Goal: Check status: Check status

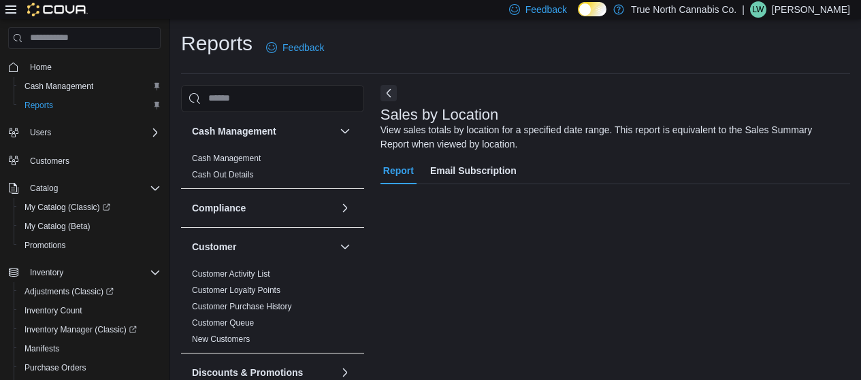
scroll to position [46, 0]
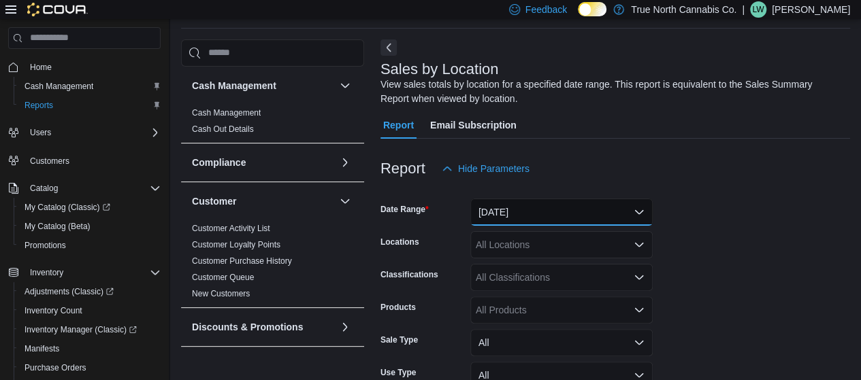
click at [543, 206] on button "[DATE]" at bounding box center [561, 212] width 182 height 27
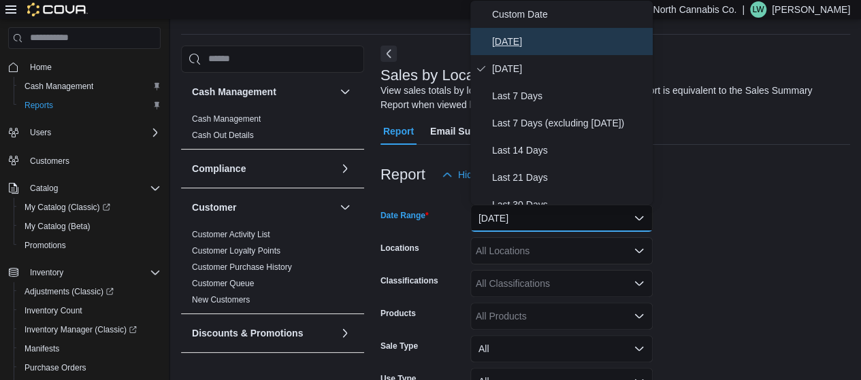
click at [502, 28] on button "[DATE]" at bounding box center [561, 41] width 182 height 27
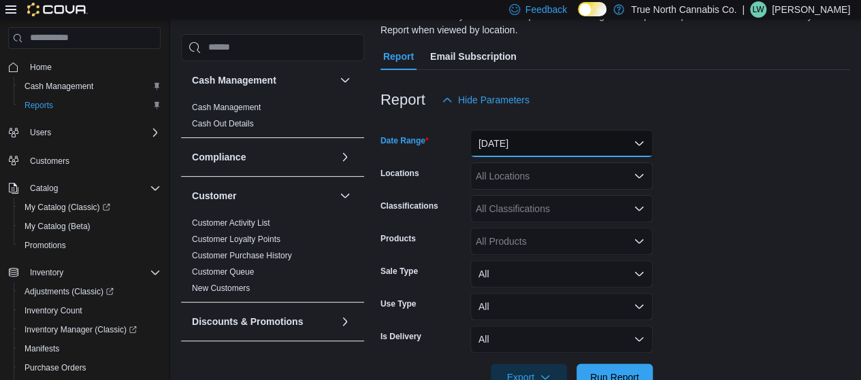
scroll to position [152, 0]
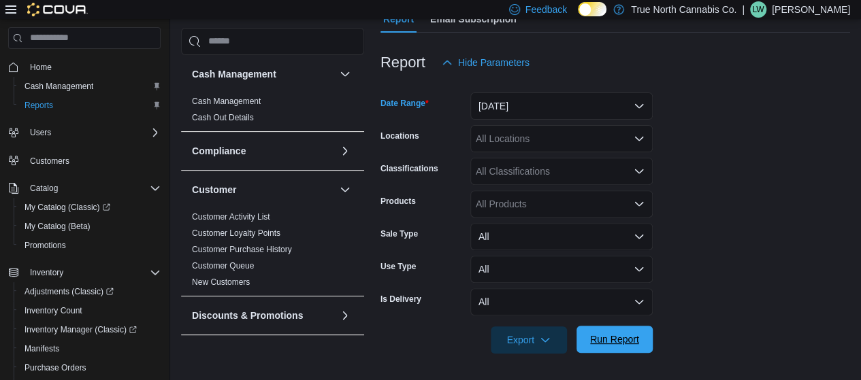
click at [608, 342] on span "Run Report" at bounding box center [614, 340] width 49 height 14
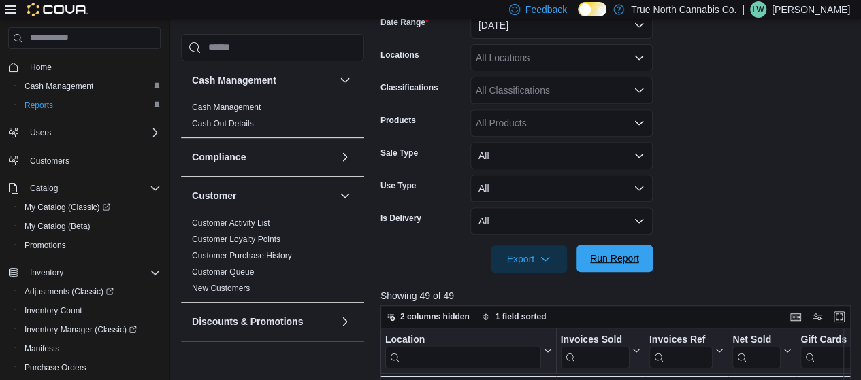
scroll to position [261, 0]
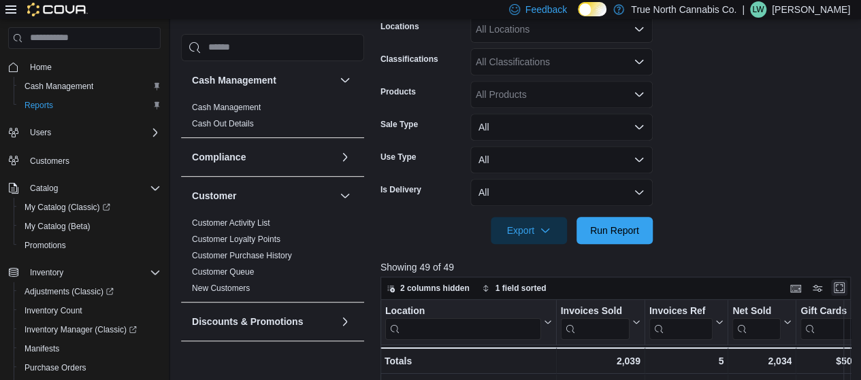
click at [843, 286] on button "Enter fullscreen" at bounding box center [839, 288] width 16 height 16
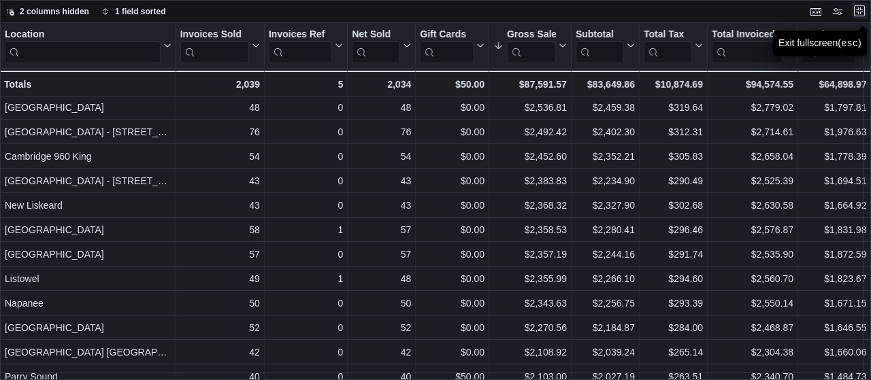
scroll to position [178, 0]
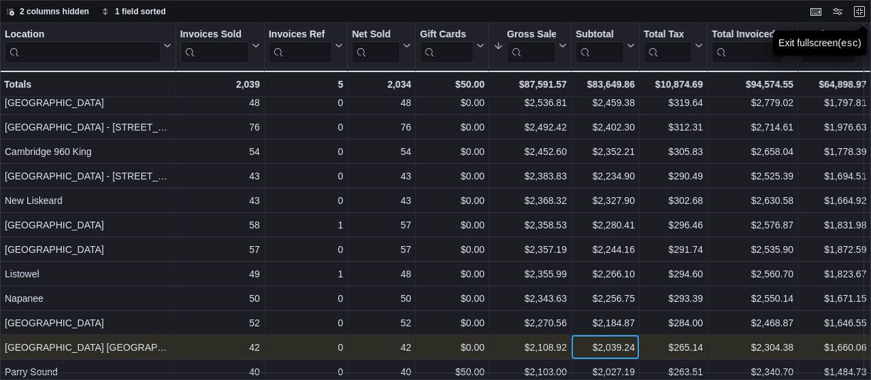
click at [572, 354] on div "$2,039.24 - Subtotal, column 7, row 18" at bounding box center [606, 348] width 68 height 25
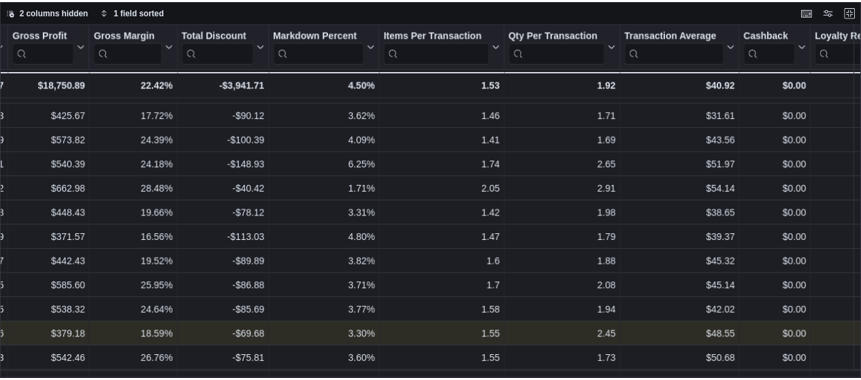
scroll to position [191, 863]
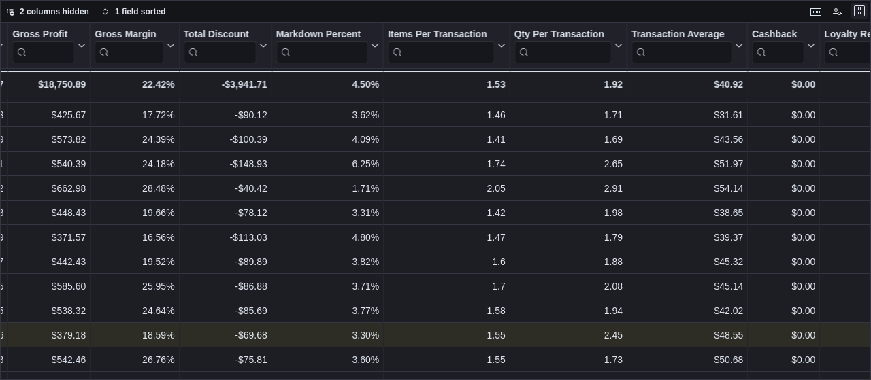
click at [860, 14] on button "Exit fullscreen" at bounding box center [859, 11] width 16 height 16
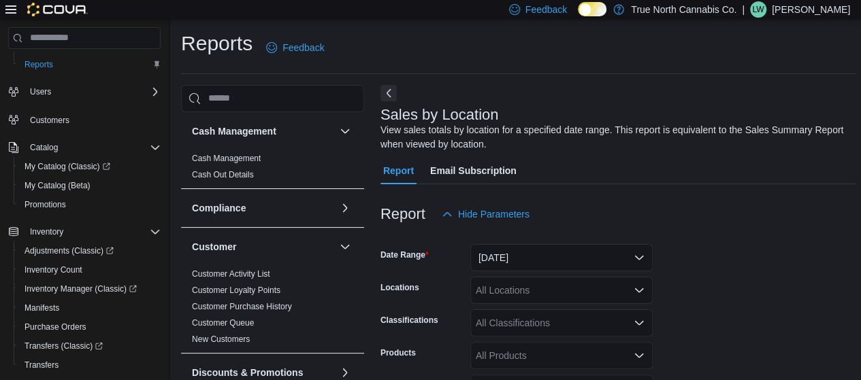
scroll to position [83, 0]
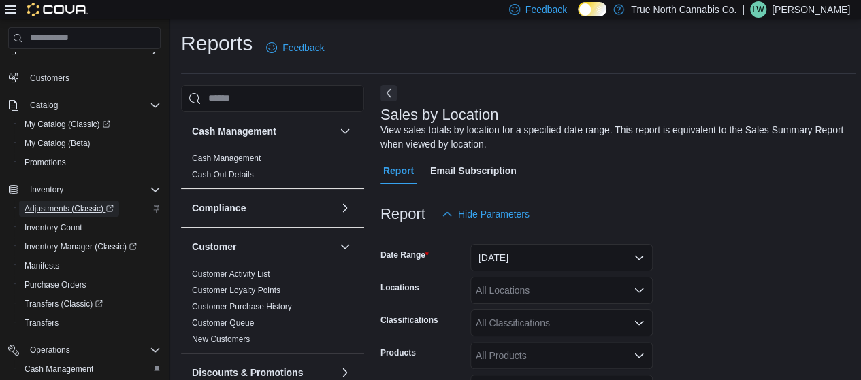
click at [48, 208] on span "Adjustments (Classic)" at bounding box center [69, 209] width 89 height 11
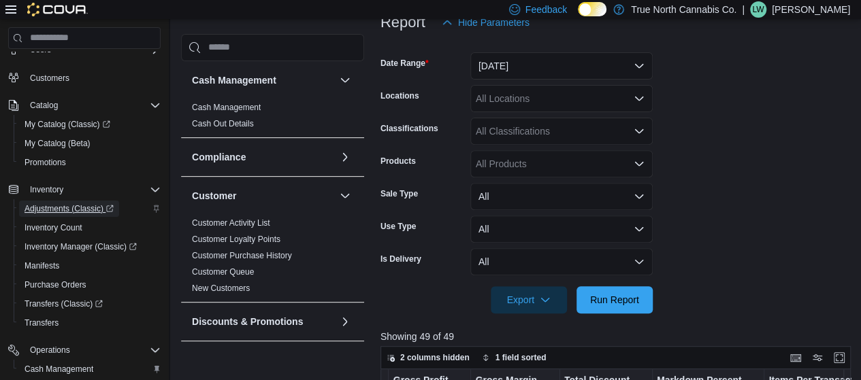
scroll to position [194, 0]
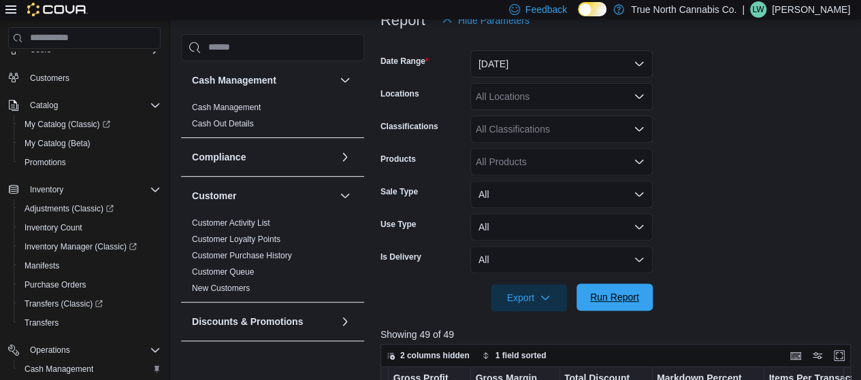
click at [613, 310] on span "Run Report" at bounding box center [615, 297] width 60 height 27
click at [847, 353] on button "Enter fullscreen" at bounding box center [839, 355] width 16 height 16
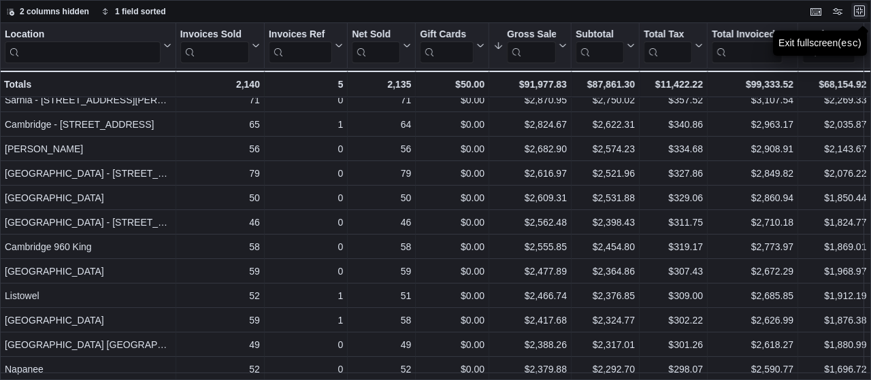
scroll to position [120, 0]
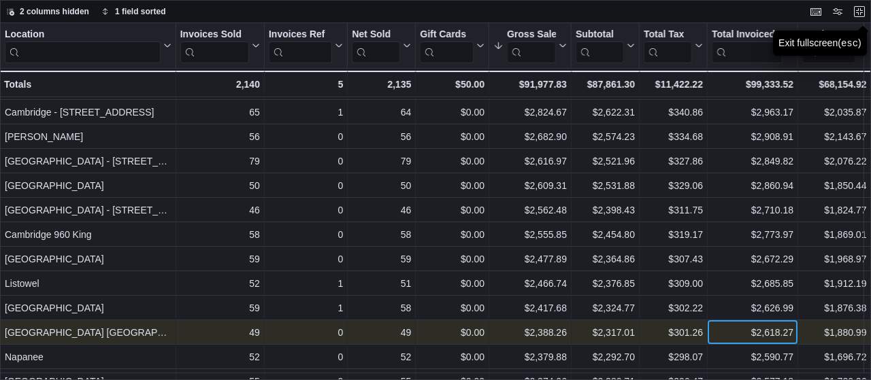
click at [779, 335] on div "$2,618.27" at bounding box center [753, 333] width 82 height 16
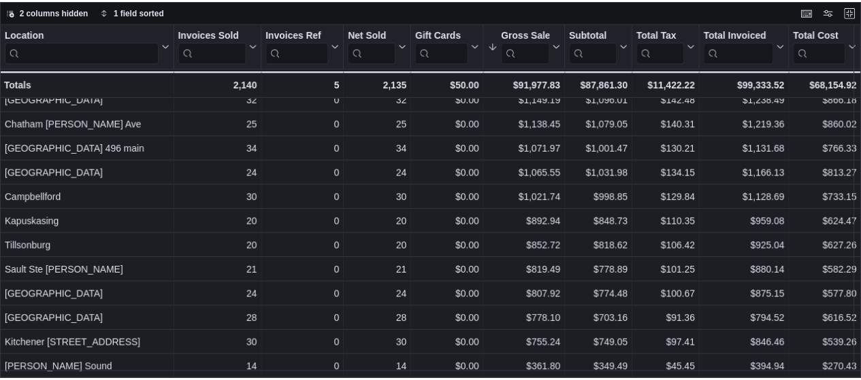
scroll to position [924, 0]
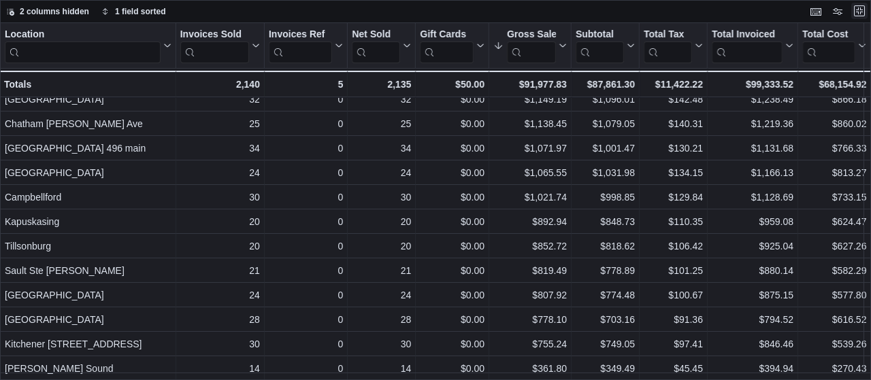
click at [860, 12] on button "Exit fullscreen" at bounding box center [859, 11] width 16 height 16
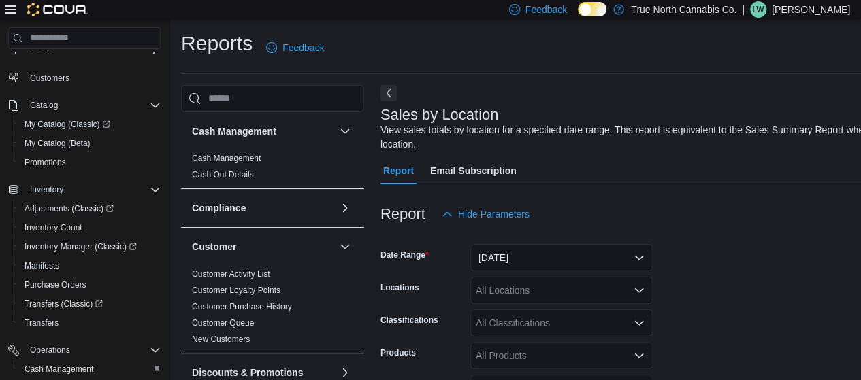
scroll to position [136, 0]
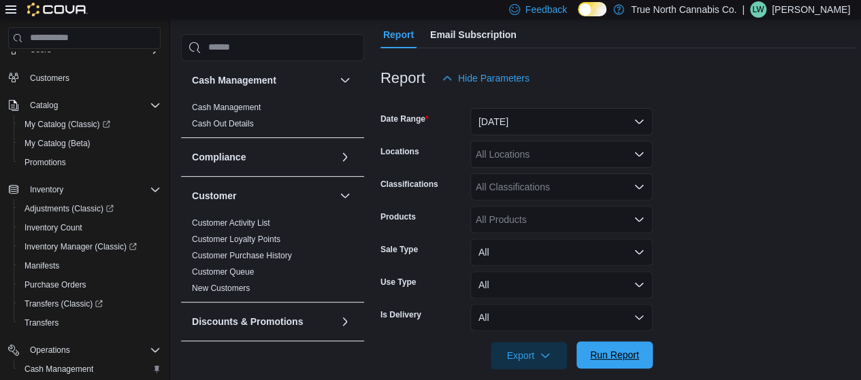
click at [621, 354] on span "Run Report" at bounding box center [614, 355] width 49 height 14
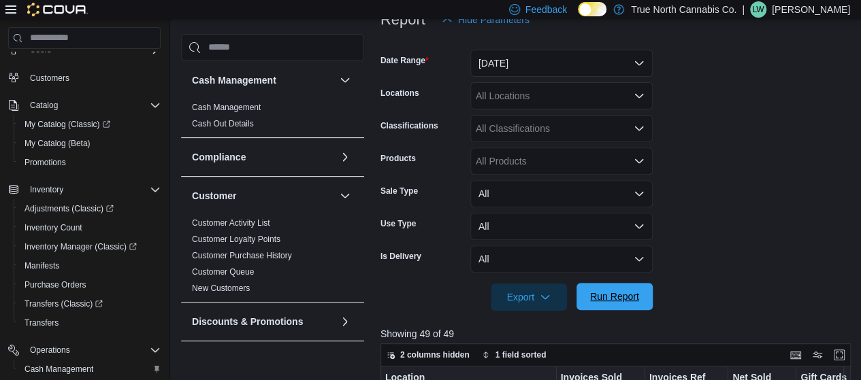
scroll to position [296, 0]
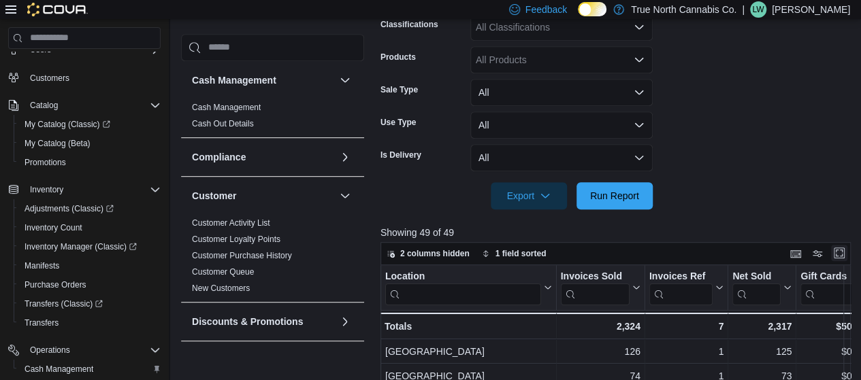
click at [847, 255] on button "Enter fullscreen" at bounding box center [839, 253] width 16 height 16
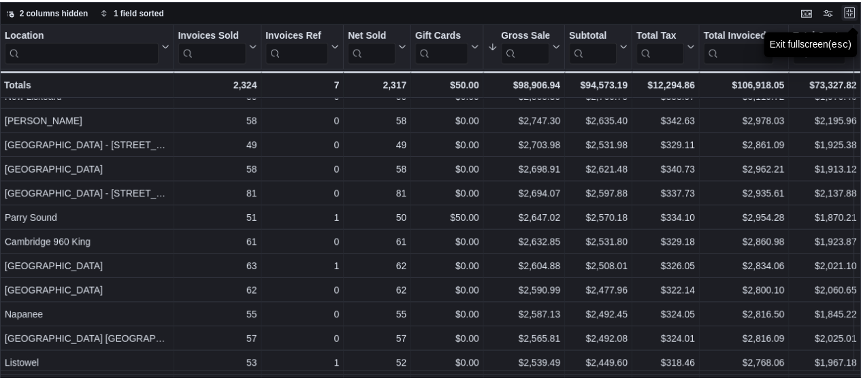
scroll to position [178, 0]
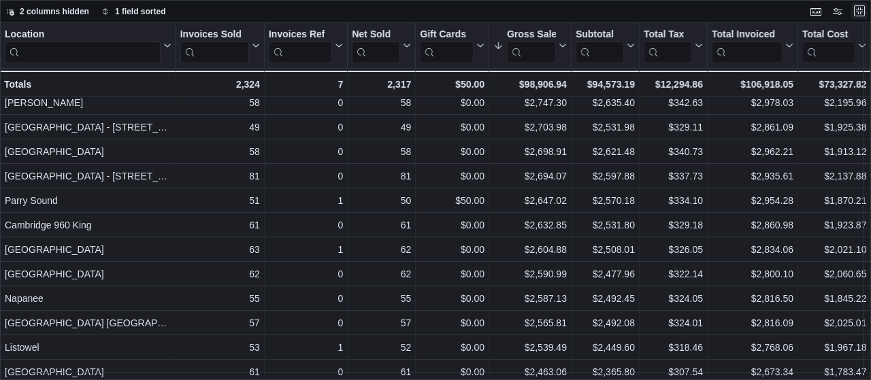
click at [857, 15] on button "Exit fullscreen" at bounding box center [859, 11] width 16 height 16
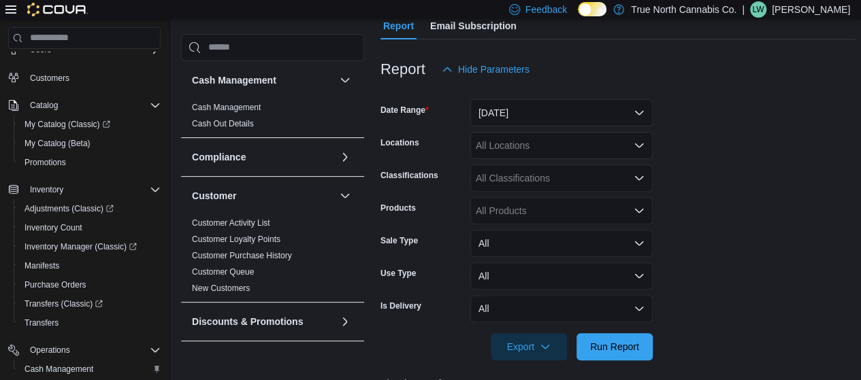
scroll to position [179, 0]
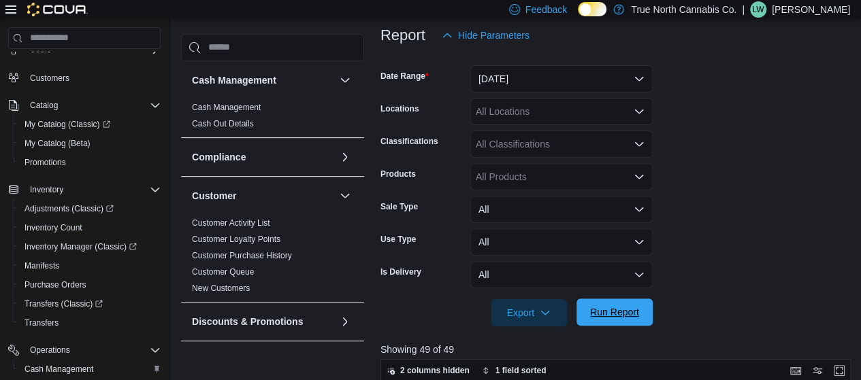
click at [617, 312] on span "Run Report" at bounding box center [614, 313] width 49 height 14
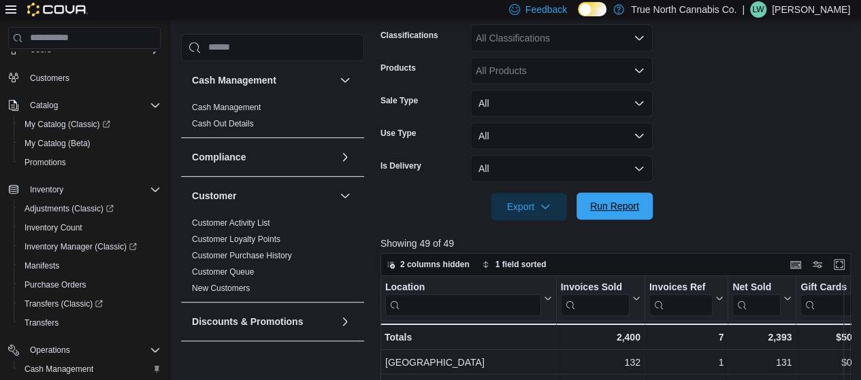
scroll to position [284, 0]
click at [844, 262] on button "Enter fullscreen" at bounding box center [839, 265] width 16 height 16
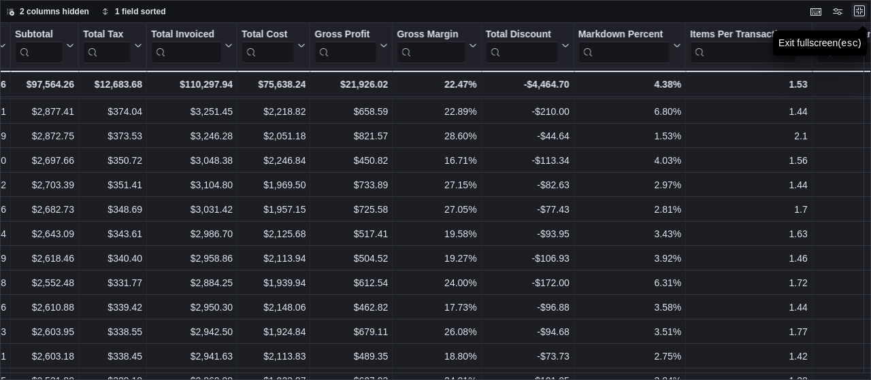
scroll to position [120, 568]
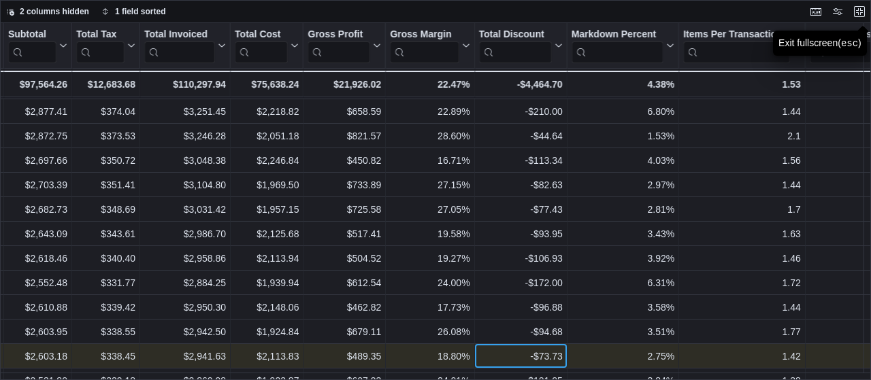
click at [564, 344] on div "-$73.73 - Total Discount, column 13, row 16" at bounding box center [521, 356] width 93 height 25
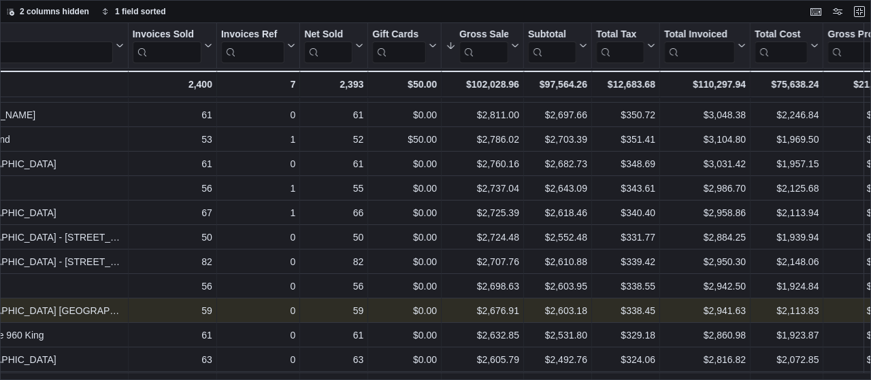
scroll to position [166, 0]
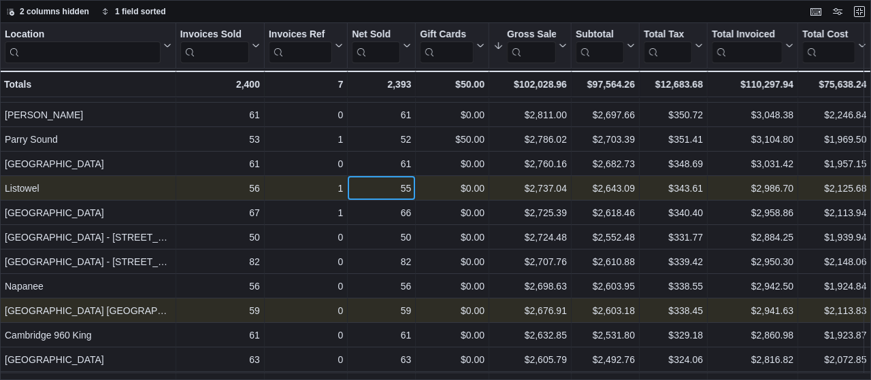
click at [387, 186] on div "55" at bounding box center [381, 188] width 59 height 16
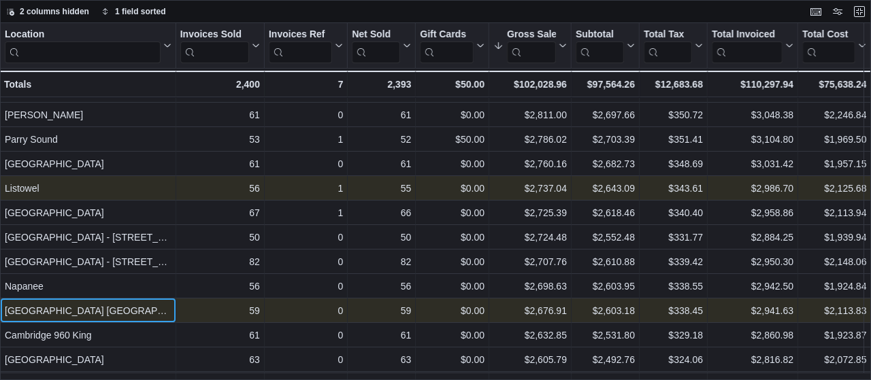
click at [101, 308] on div "[GEOGRAPHIC_DATA] [GEOGRAPHIC_DATA] [GEOGRAPHIC_DATA]" at bounding box center [88, 311] width 167 height 16
